Goal: Task Accomplishment & Management: Use online tool/utility

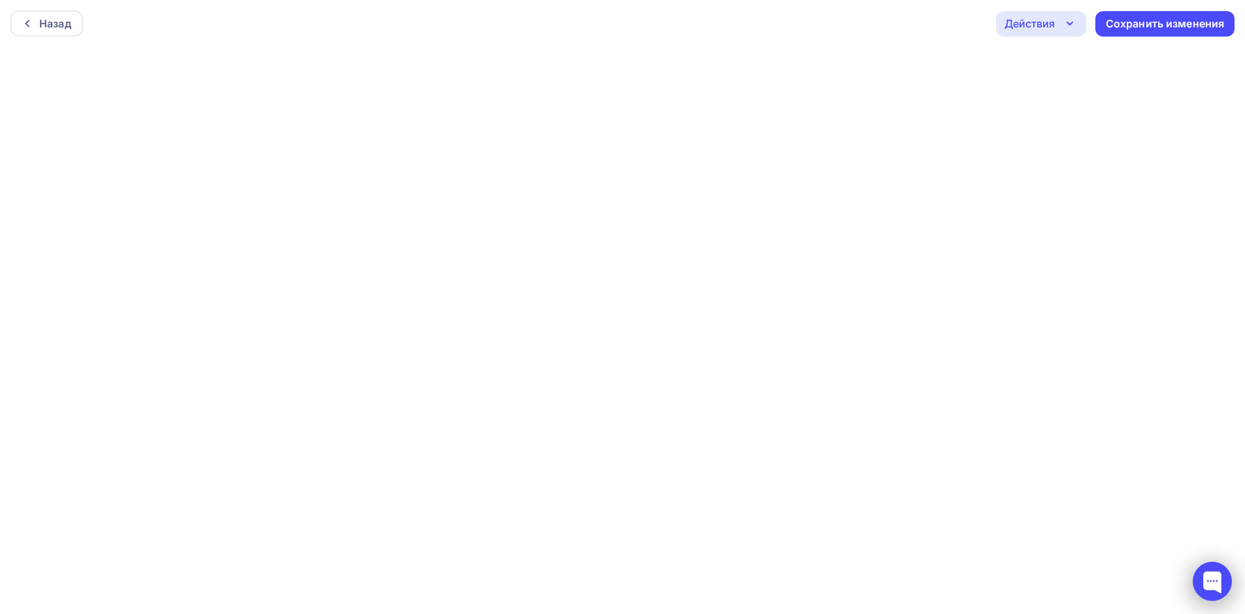
click at [1205, 582] on div at bounding box center [1211, 581] width 39 height 39
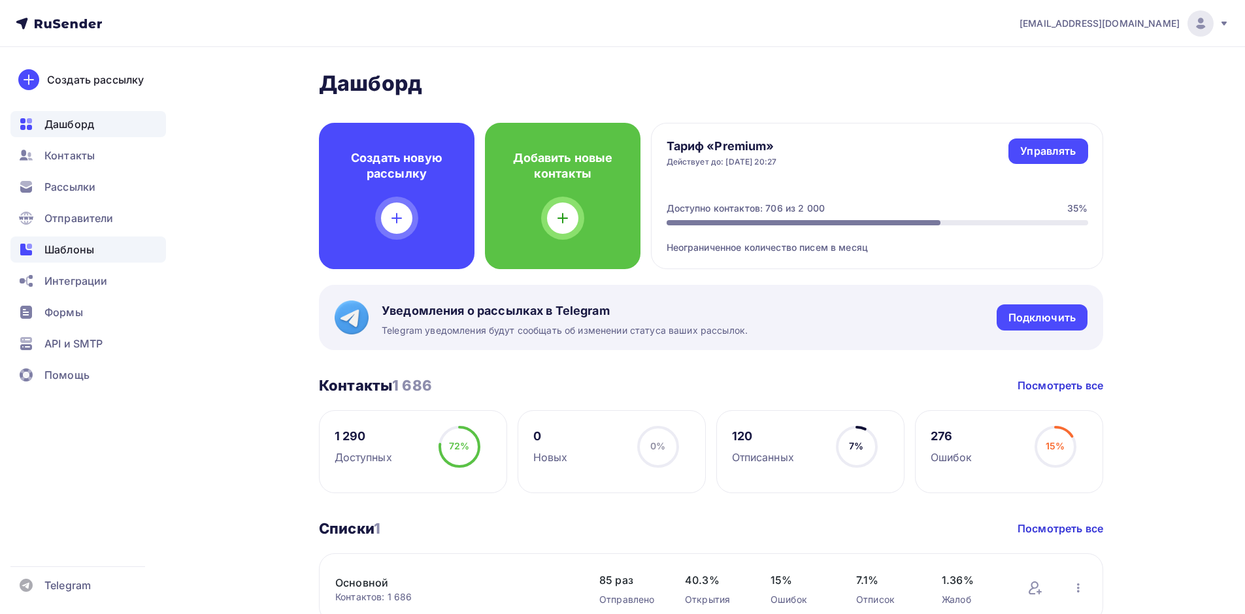
click at [69, 250] on span "Шаблоны" at bounding box center [69, 250] width 50 height 16
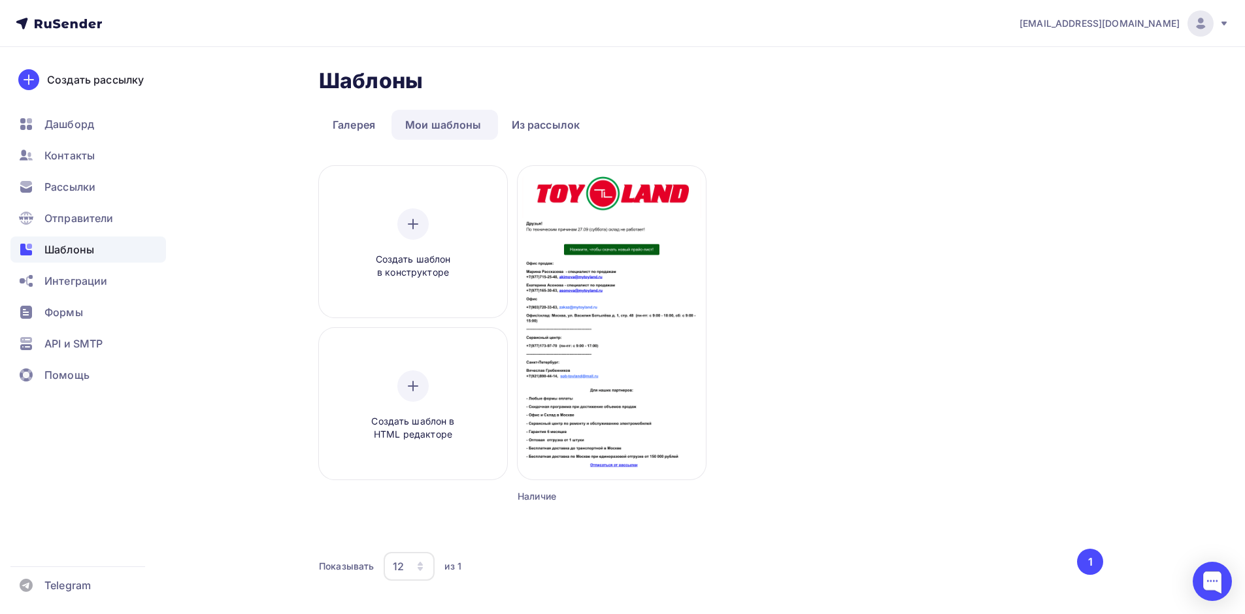
click at [1094, 561] on body "info@mytoyland.ru Аккаунт Тарифы Выйти Создать рассылку Дашборд Контакты Рассыл…" at bounding box center [622, 307] width 1245 height 614
click at [1211, 580] on div at bounding box center [1211, 581] width 39 height 39
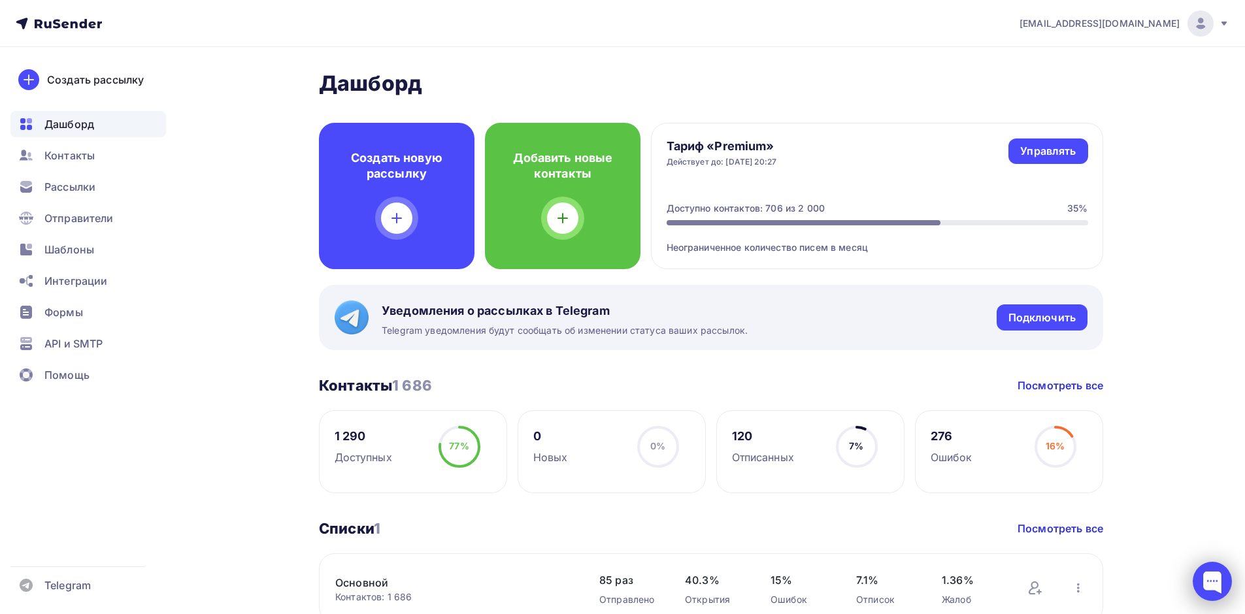
click at [1206, 574] on div at bounding box center [1211, 581] width 39 height 39
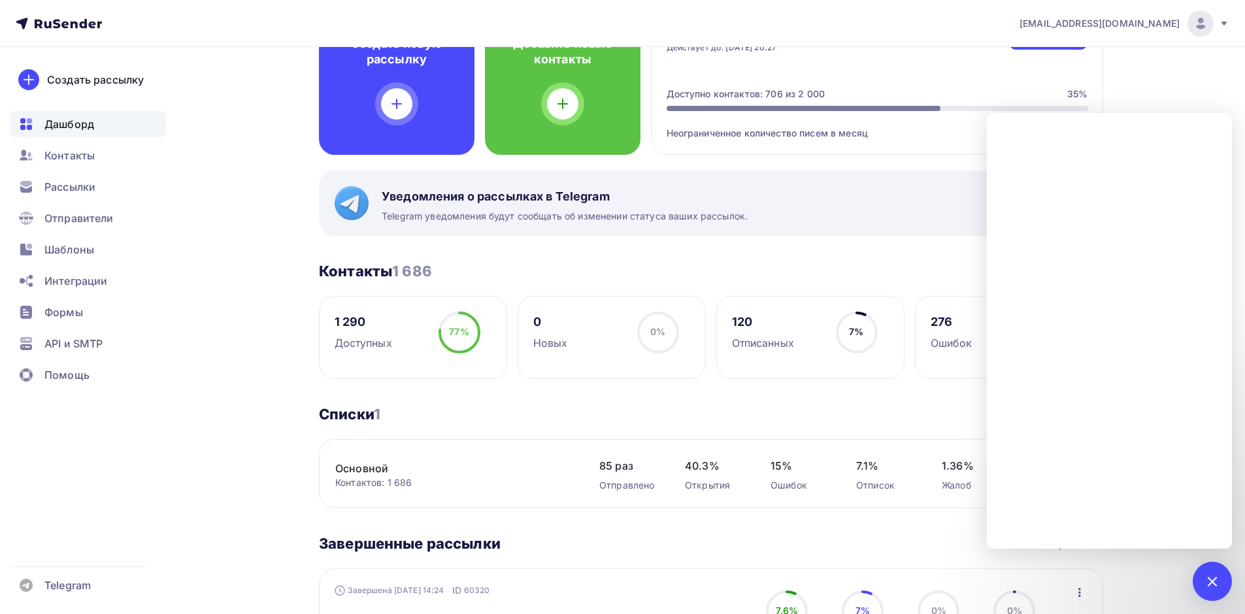
scroll to position [65, 0]
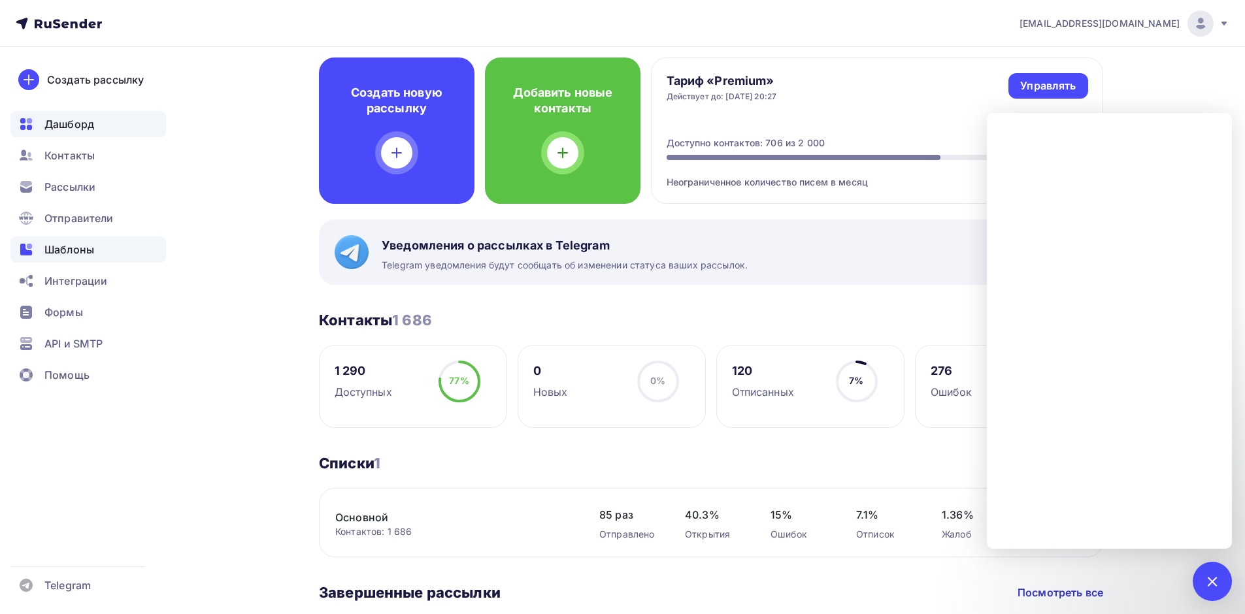
click at [69, 245] on span "Шаблоны" at bounding box center [69, 250] width 50 height 16
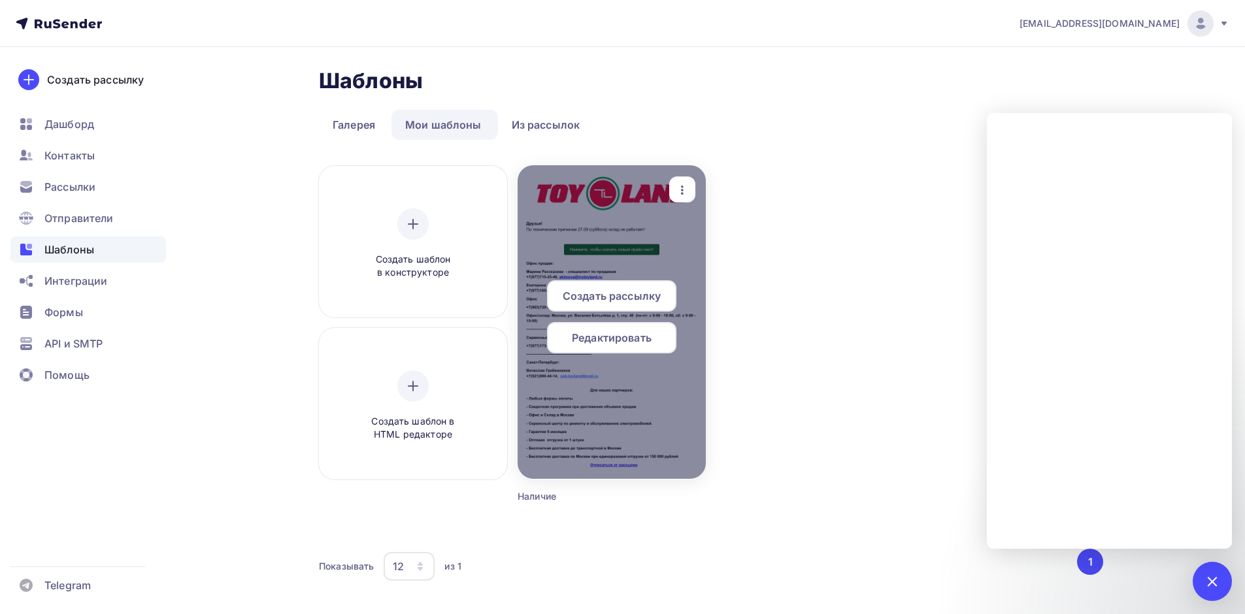
click at [610, 335] on span "Редактировать" at bounding box center [612, 338] width 80 height 16
drag, startPoint x: 608, startPoint y: 337, endPoint x: 608, endPoint y: 347, distance: 9.8
click at [608, 338] on span "Редактировать" at bounding box center [612, 338] width 80 height 16
click at [632, 341] on span "Редактировать" at bounding box center [612, 338] width 80 height 16
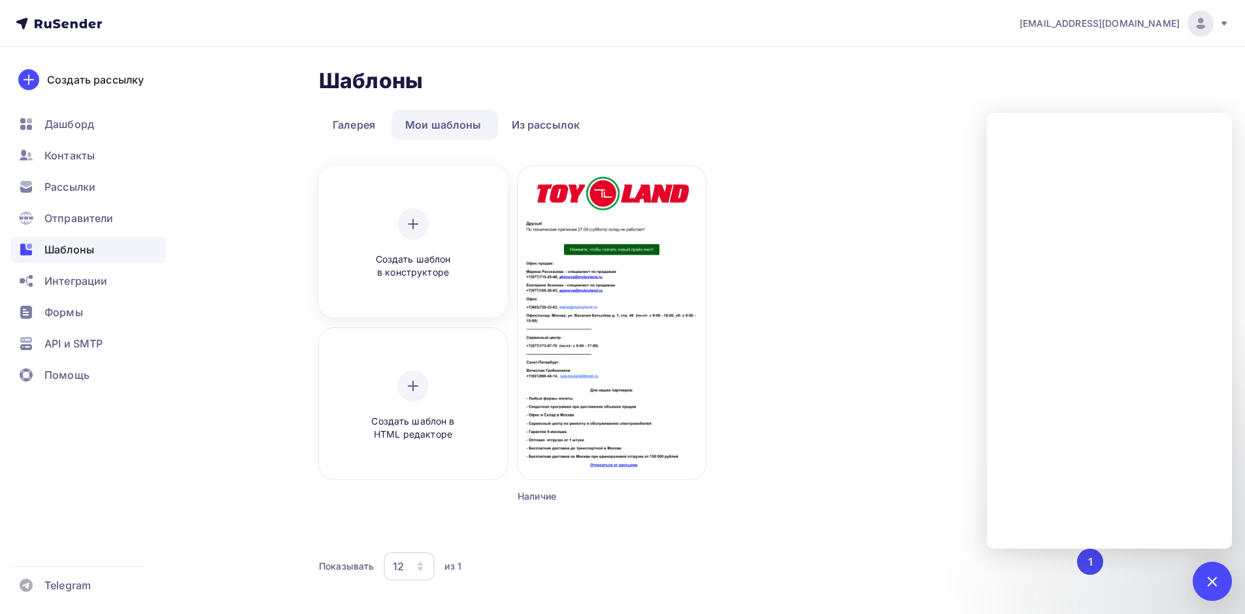
click at [415, 222] on icon at bounding box center [413, 224] width 16 height 16
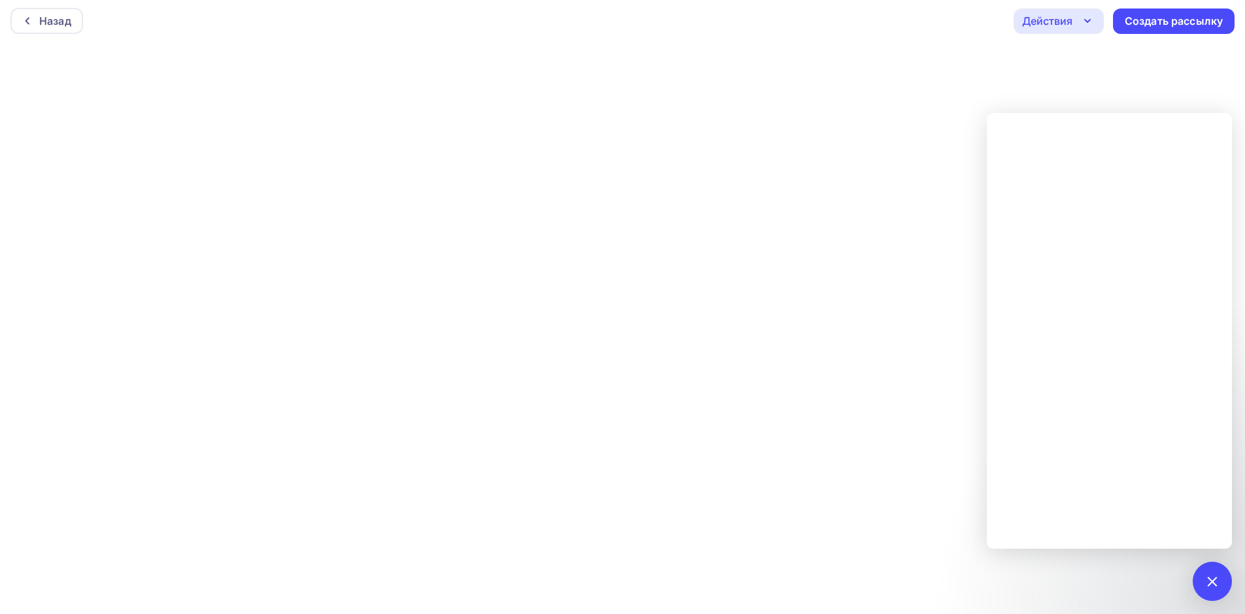
scroll to position [3, 0]
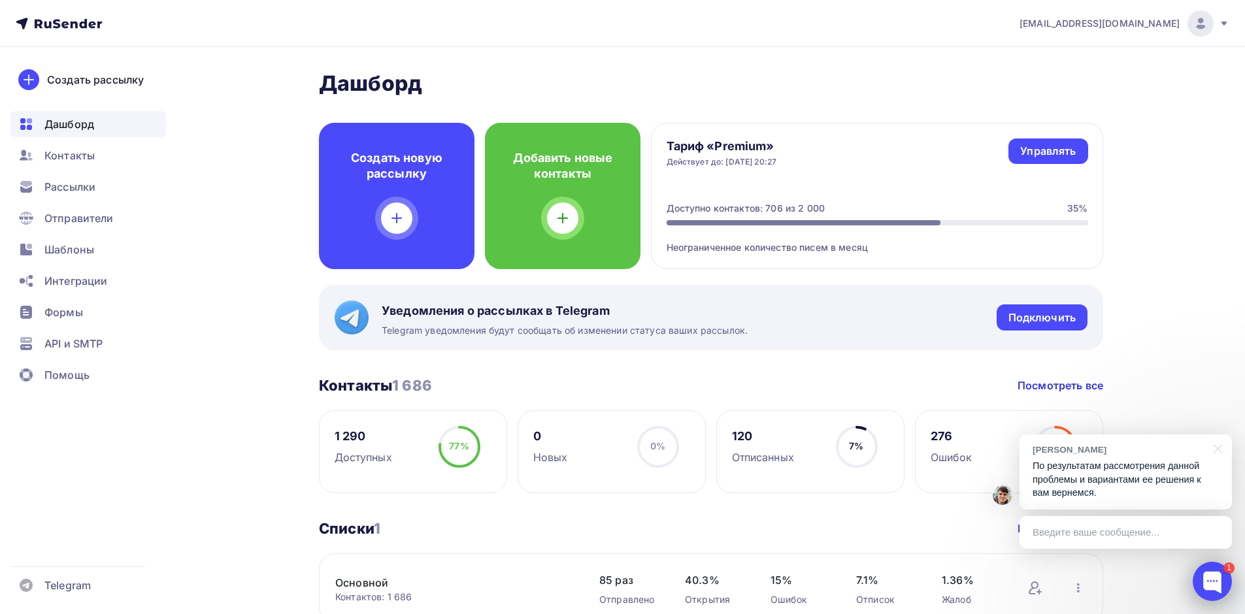
click at [1208, 576] on div at bounding box center [1211, 581] width 39 height 39
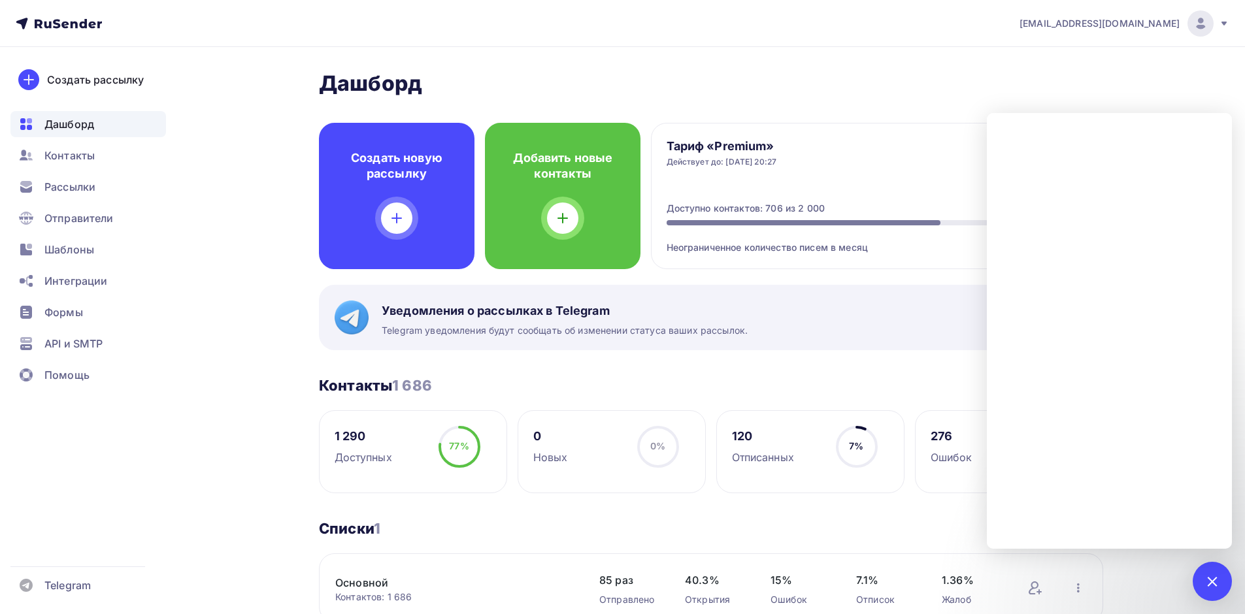
click at [937, 73] on h2 "Дашборд" at bounding box center [711, 84] width 784 height 26
